Goal: Information Seeking & Learning: Learn about a topic

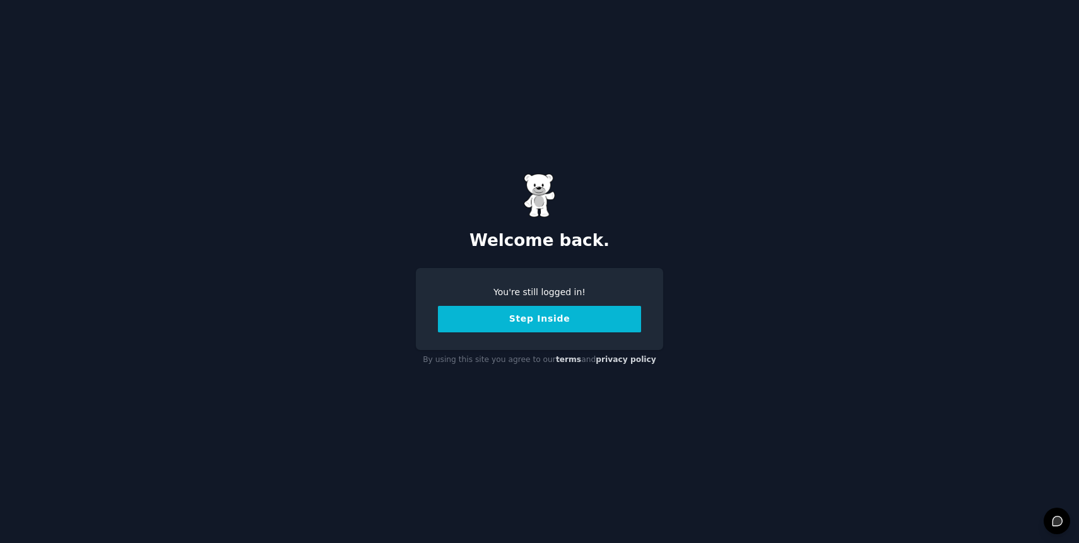
click at [515, 331] on button "Step Inside" at bounding box center [539, 319] width 203 height 27
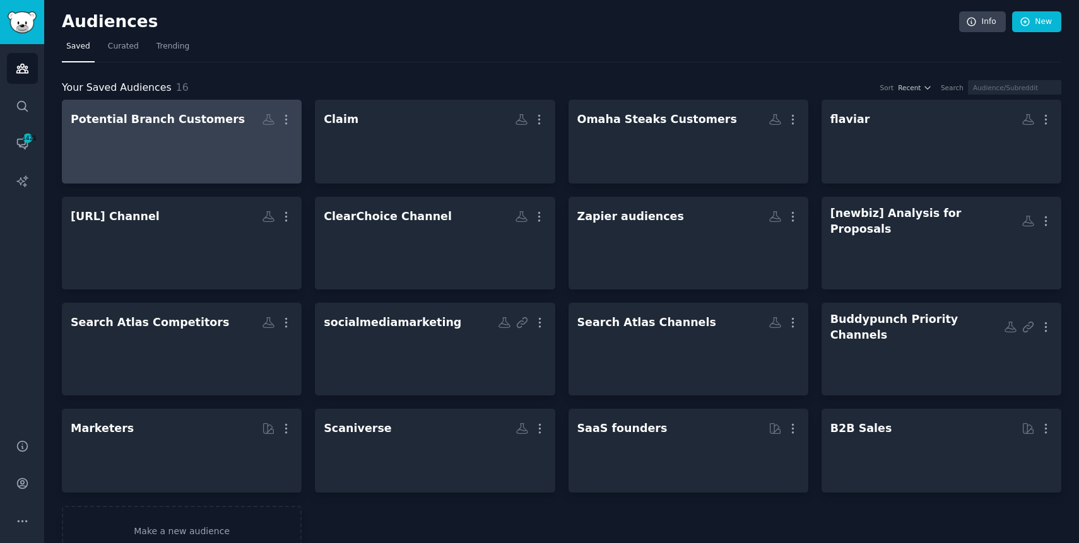
click at [257, 164] on div at bounding box center [182, 153] width 222 height 44
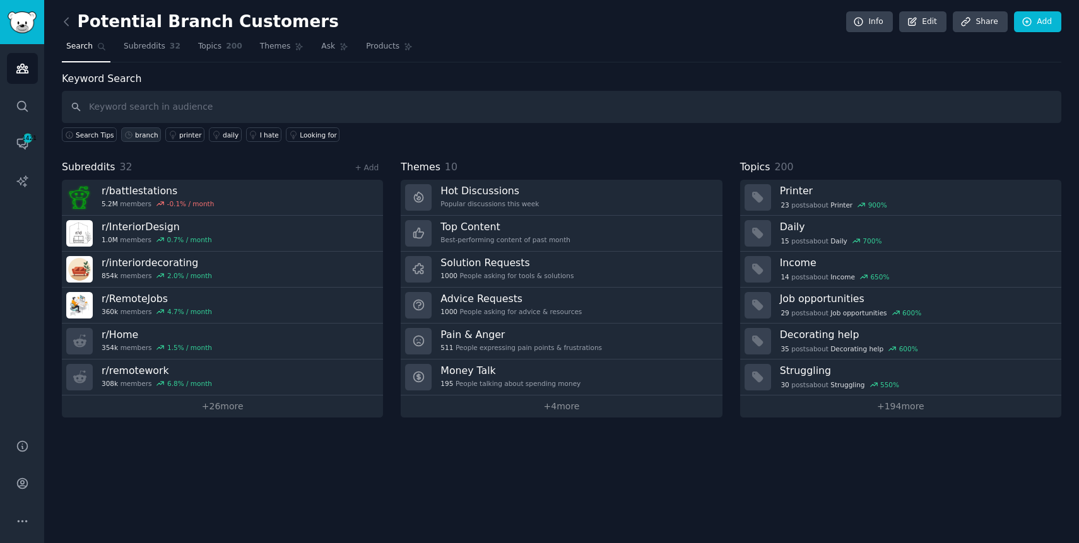
click at [145, 136] on div "branch" at bounding box center [146, 135] width 23 height 9
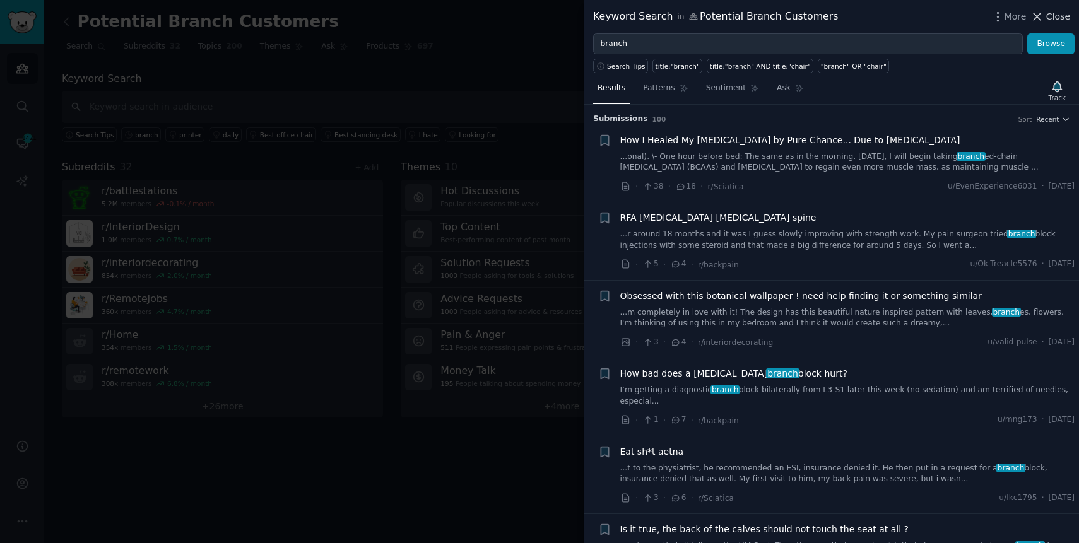
click at [1053, 15] on span "Close" at bounding box center [1058, 16] width 24 height 13
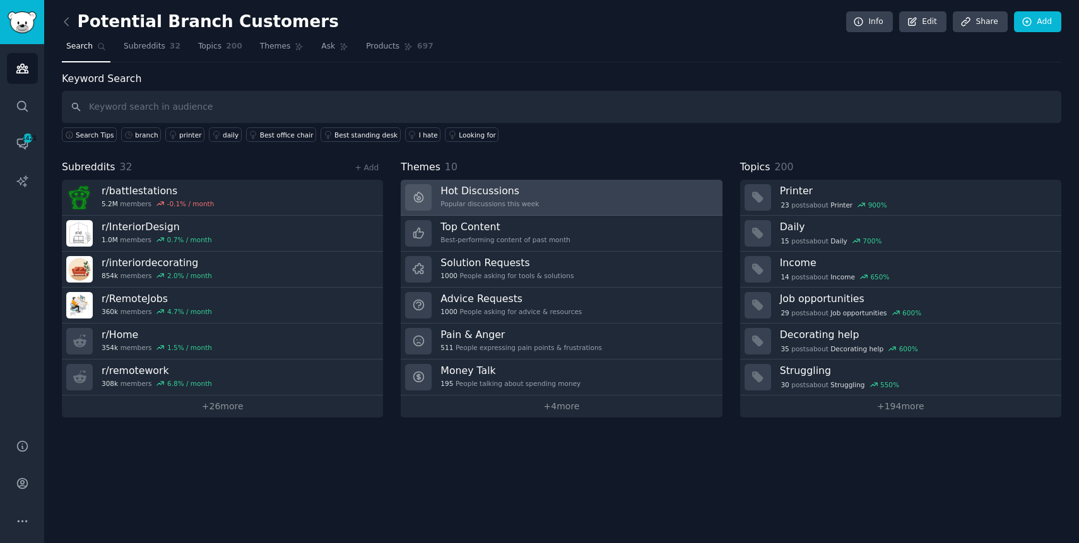
click at [463, 199] on div "Popular discussions this week" at bounding box center [490, 203] width 98 height 9
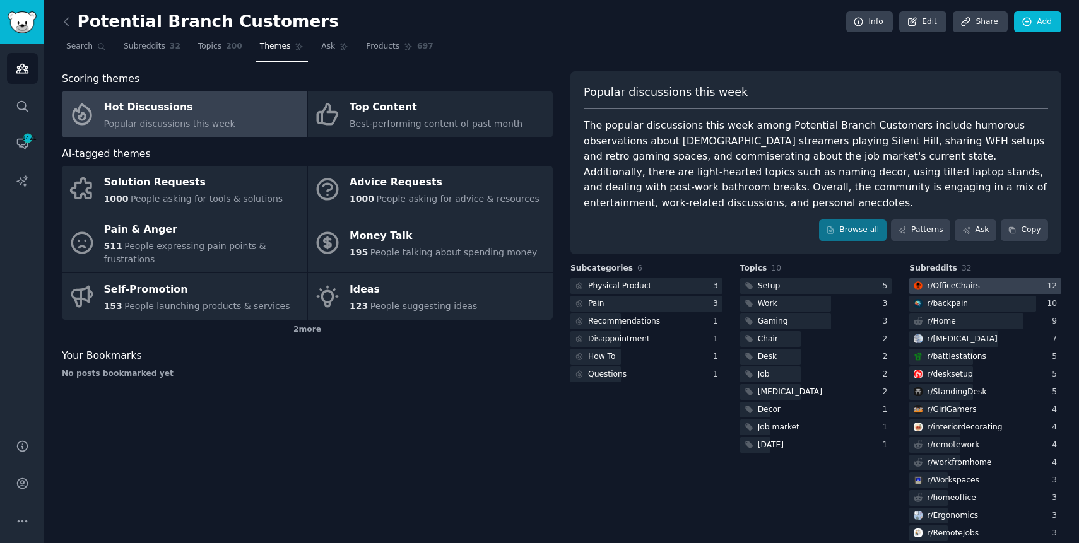
click at [967, 281] on div "r/ OfficeChairs" at bounding box center [953, 286] width 53 height 11
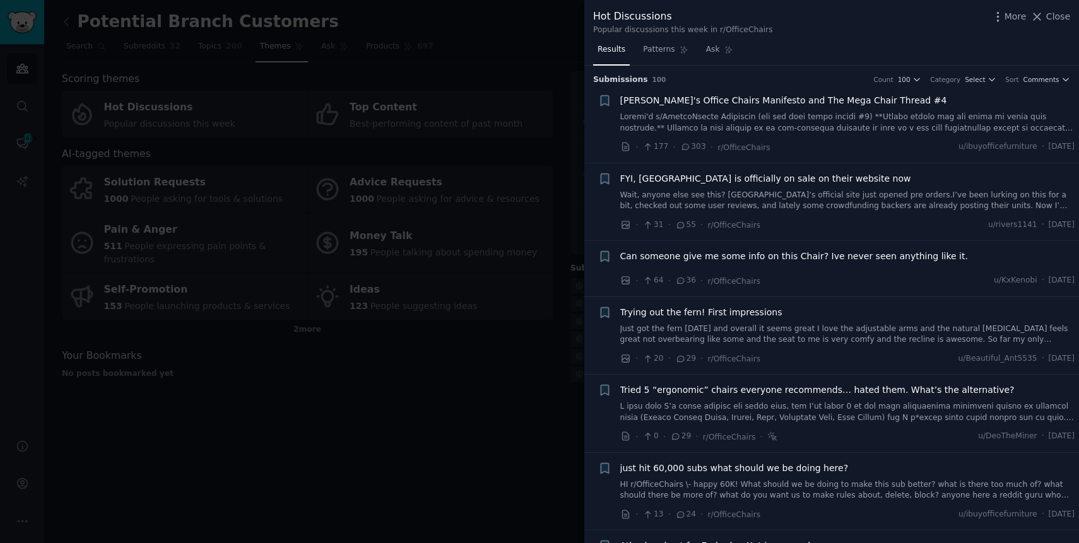
click at [814, 117] on link at bounding box center [847, 123] width 455 height 22
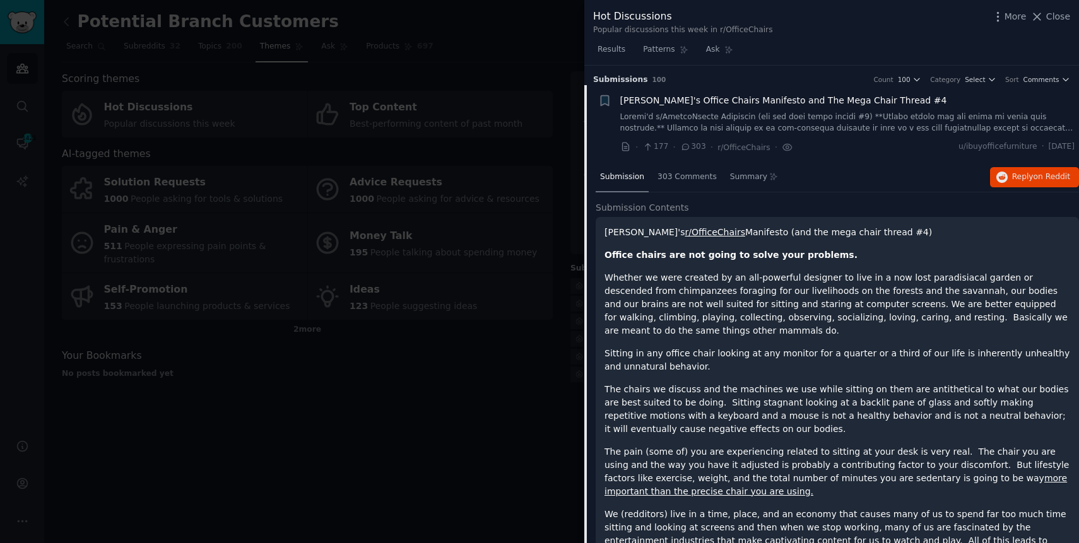
scroll to position [20, 0]
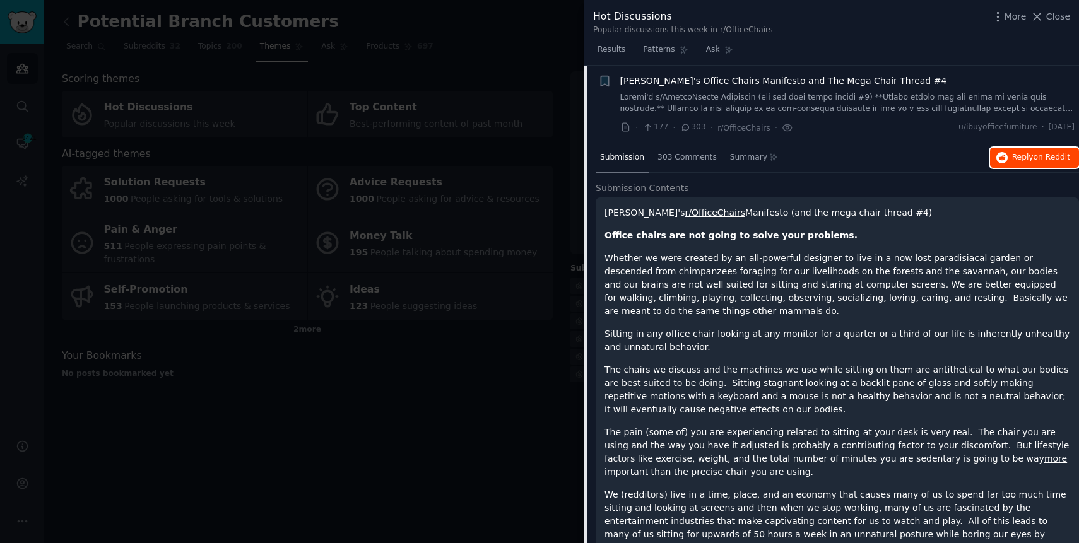
click at [1042, 163] on button "Reply on Reddit" at bounding box center [1034, 158] width 89 height 20
